Goal: Communication & Community: Share content

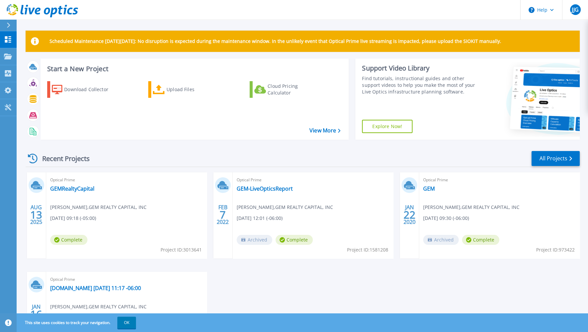
scroll to position [64, 0]
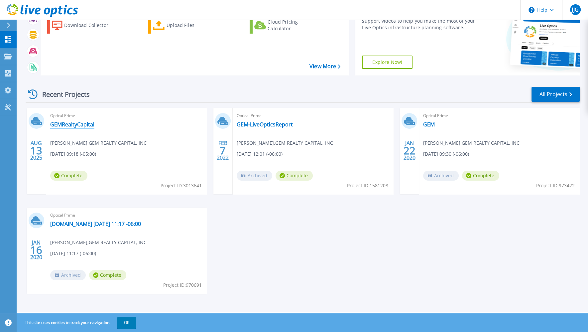
click at [73, 126] on link "GEMRealtyCapital" at bounding box center [72, 124] width 44 height 7
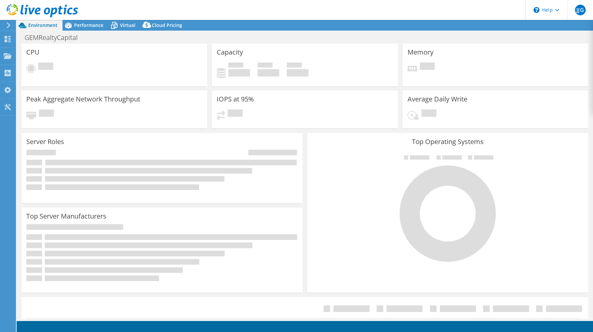
select select "USD"
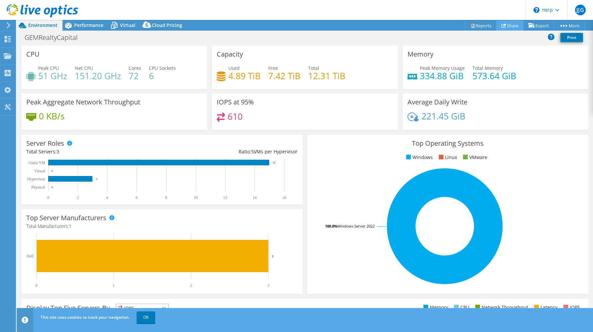
click at [508, 26] on link "Share" at bounding box center [509, 25] width 27 height 10
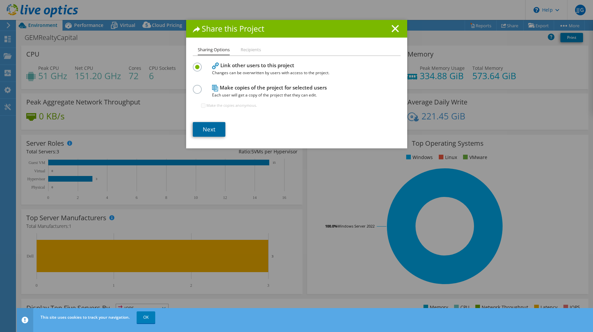
click at [210, 131] on link "Next" at bounding box center [209, 129] width 33 height 15
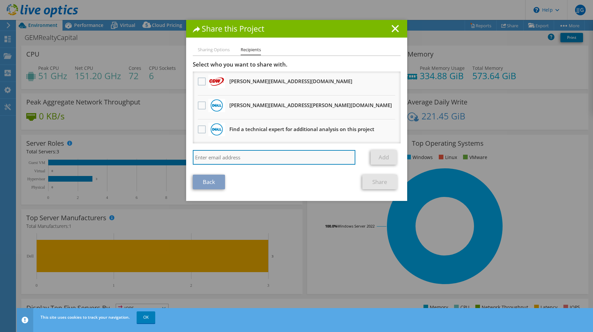
click at [223, 158] on input "search" at bounding box center [274, 157] width 163 height 15
click at [274, 157] on input "search" at bounding box center [274, 157] width 163 height 15
click at [270, 158] on input "search" at bounding box center [274, 157] width 163 height 15
type input "t"
click at [307, 159] on input "t" at bounding box center [274, 157] width 163 height 15
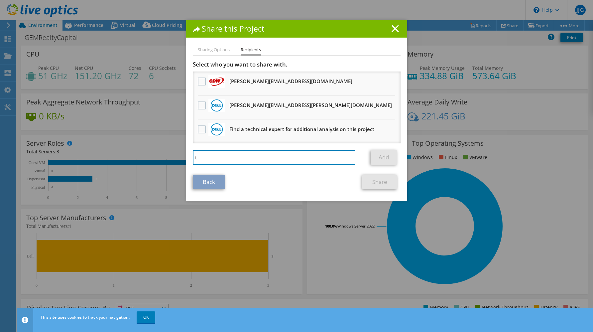
drag, startPoint x: 197, startPoint y: 155, endPoint x: 178, endPoint y: 157, distance: 18.7
click at [178, 157] on div "Share this Project Sharing Options Recipients Link other users to this project …" at bounding box center [296, 166] width 593 height 292
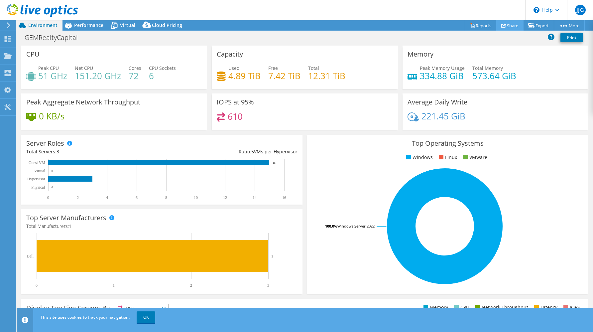
click at [510, 26] on link "Share" at bounding box center [509, 25] width 27 height 10
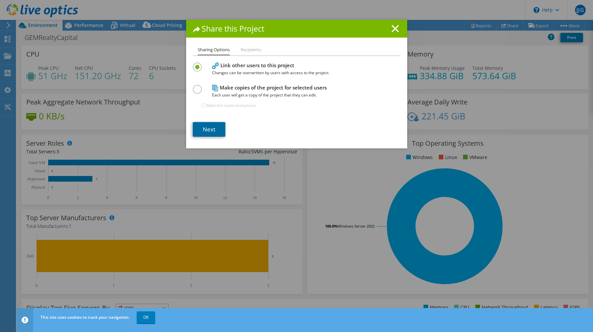
click at [210, 128] on link "Next" at bounding box center [209, 129] width 33 height 15
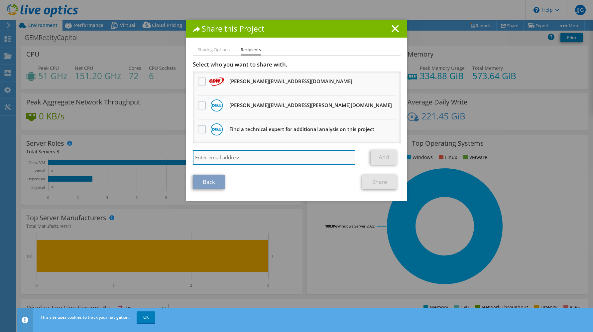
click at [219, 160] on input "search" at bounding box center [274, 157] width 163 height 15
paste input "Tom Lilly <TLilly@netrixllc.com>"
drag, startPoint x: 218, startPoint y: 155, endPoint x: 197, endPoint y: 156, distance: 21.3
click at [197, 156] on input "Tom Lilly <TLilly@netrixllc.com>" at bounding box center [274, 157] width 163 height 15
click at [219, 157] on input "Tom Lilly <TLilly@netrixllc.com>" at bounding box center [274, 157] width 163 height 15
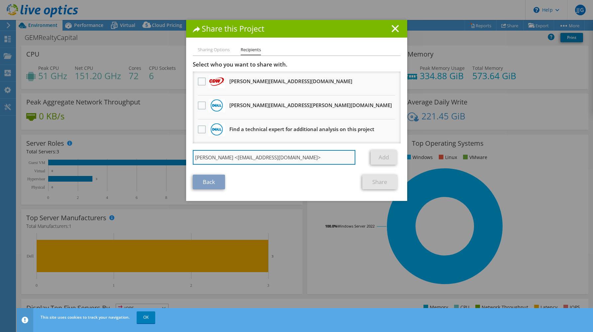
click at [217, 156] on input "Tom Lilly <TLilly@netrixllc.com>" at bounding box center [274, 157] width 163 height 15
click at [216, 156] on input "Tom Lilly <TLilly@netrixllc.com>" at bounding box center [274, 157] width 163 height 15
click at [217, 156] on input "Tom Lilly <TLilly@netrixllc.com>" at bounding box center [274, 157] width 163 height 15
click at [216, 156] on input "Tom Lilly <TLilly@netrixllc.com>" at bounding box center [274, 157] width 163 height 15
click at [254, 156] on input "TLilly@netrixllc.com>" at bounding box center [274, 157] width 163 height 15
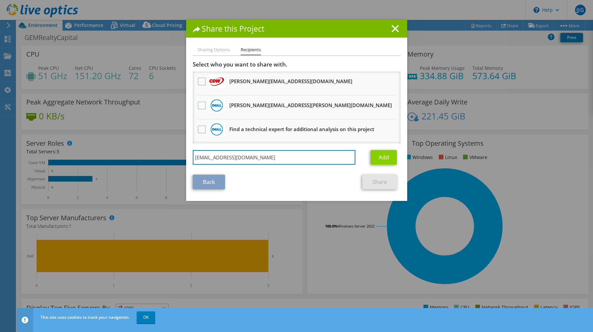
type input "TLilly@netrixllc.com"
click at [383, 155] on link "Add" at bounding box center [384, 157] width 26 height 15
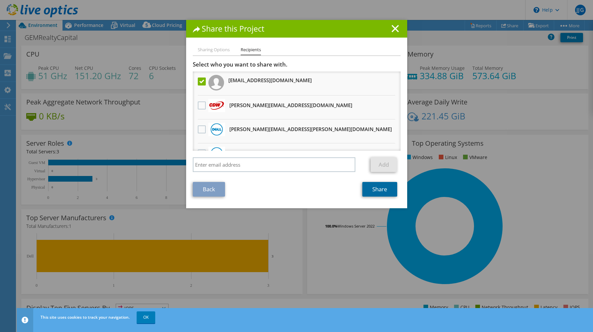
click at [375, 192] on link "Share" at bounding box center [379, 189] width 35 height 15
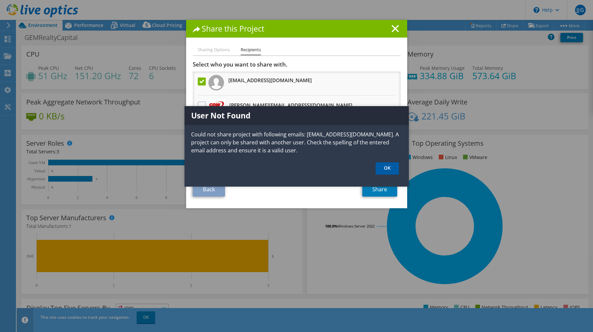
click at [390, 170] on link "OK" at bounding box center [387, 168] width 23 height 12
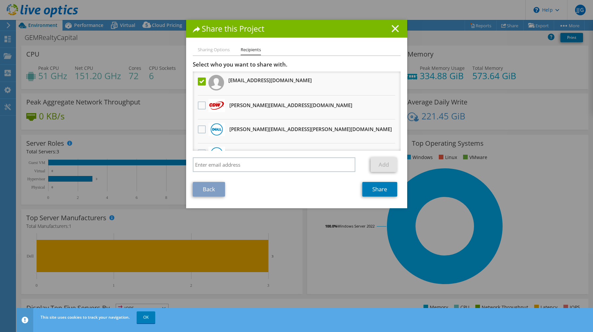
click at [392, 30] on icon at bounding box center [395, 28] width 7 height 7
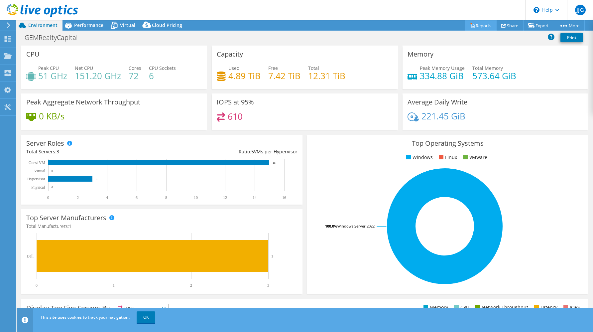
click at [479, 27] on link "Reports" at bounding box center [481, 25] width 32 height 10
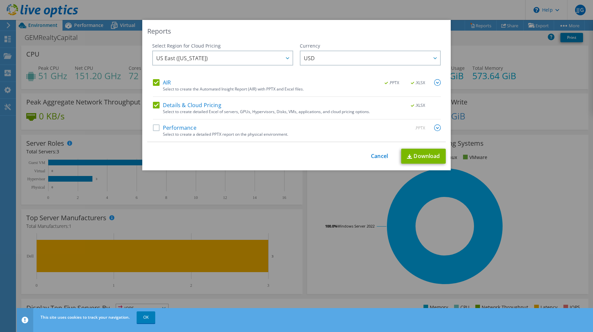
click at [153, 129] on label "Performance" at bounding box center [175, 127] width 44 height 7
click at [0, 0] on input "Performance" at bounding box center [0, 0] width 0 height 0
click at [425, 158] on link "Download" at bounding box center [423, 156] width 45 height 15
click at [378, 157] on link "Cancel" at bounding box center [379, 156] width 17 height 6
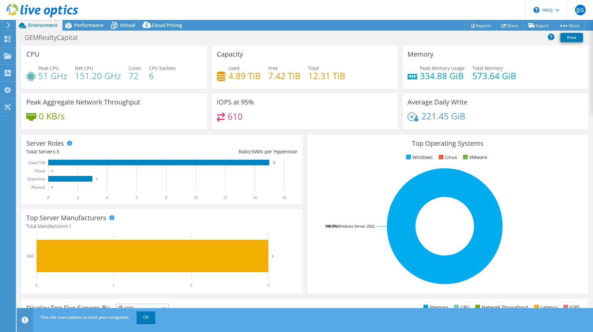
scroll to position [112, 0]
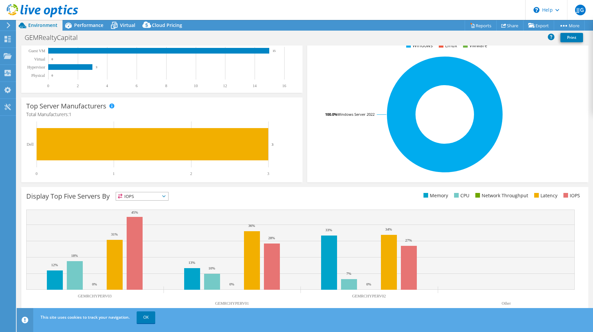
click at [165, 197] on span "IOPS" at bounding box center [142, 196] width 52 height 8
click at [217, 194] on div "Display Top Five Servers By IOPS IOPS" at bounding box center [165, 197] width 279 height 11
click at [147, 318] on link "OK" at bounding box center [146, 317] width 19 height 12
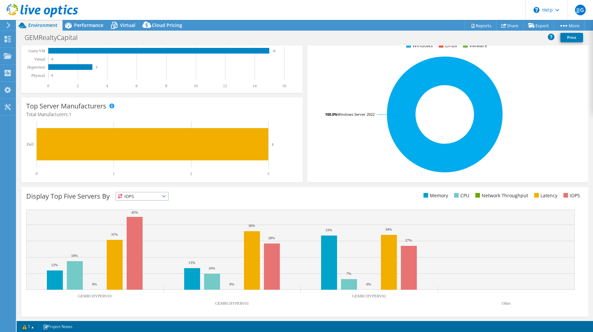
scroll to position [0, 0]
